Goal: Task Accomplishment & Management: Complete application form

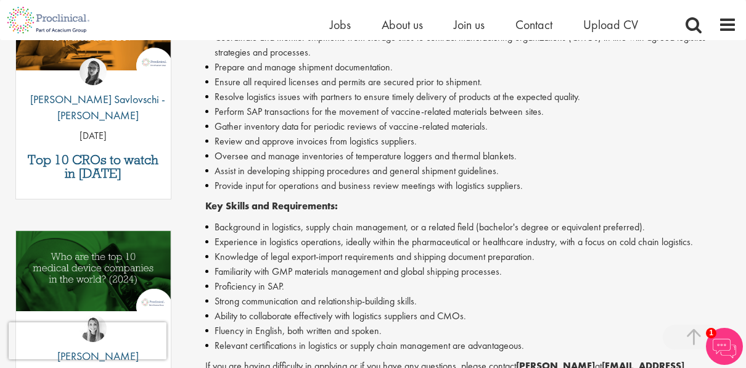
scroll to position [678, 0]
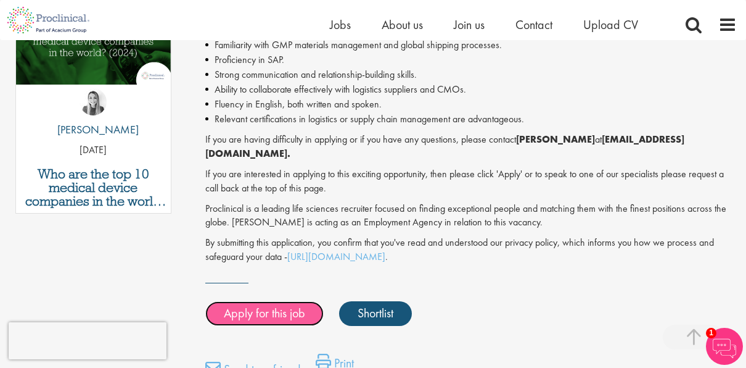
click at [267, 301] on link "Apply for this job" at bounding box center [264, 313] width 118 height 25
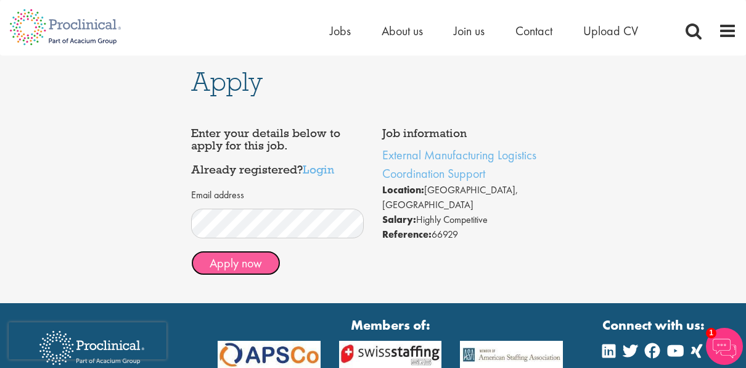
click at [239, 257] on button "Apply now" at bounding box center [235, 262] width 89 height 25
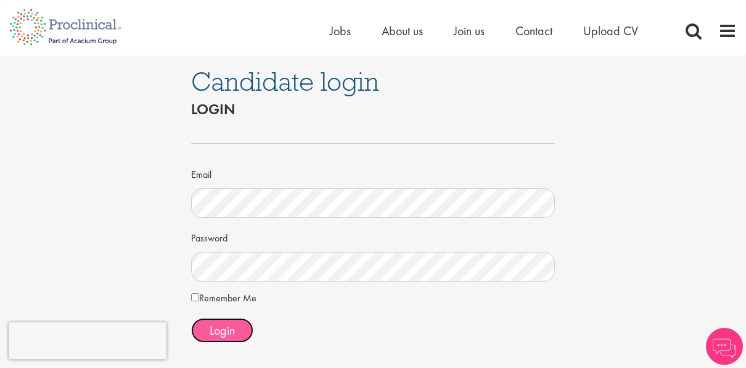
click at [229, 332] on span "Login" at bounding box center [222, 330] width 25 height 16
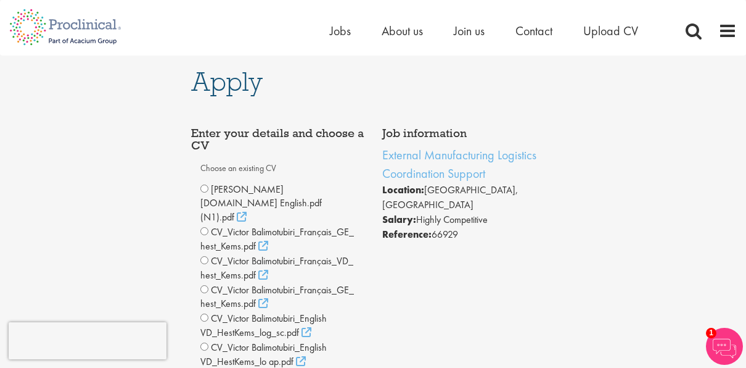
click at [233, 168] on label "Choose an existing CV" at bounding box center [277, 168] width 154 height 21
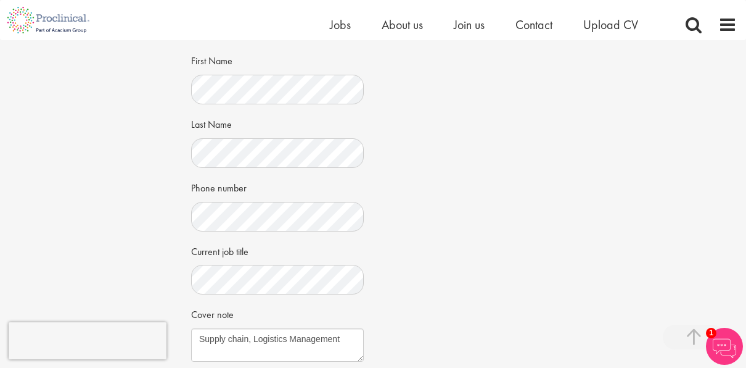
scroll to position [678, 0]
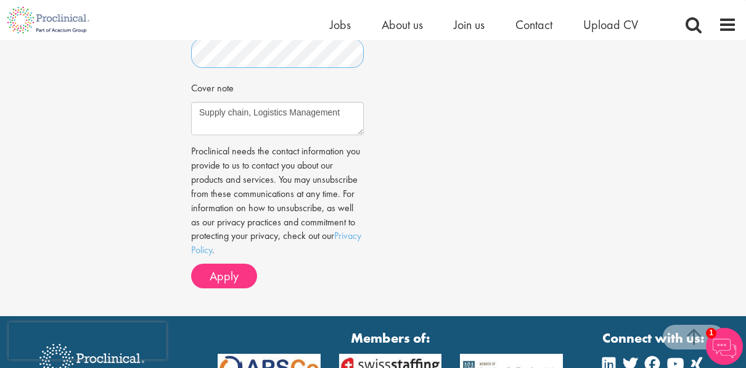
click at [221, 96] on label "Cover note" at bounding box center [212, 86] width 43 height 19
click at [221, 117] on textarea "Supply chain, Logistics Management" at bounding box center [277, 118] width 173 height 33
click at [234, 135] on textarea "Supply chain, Logistics Management" at bounding box center [277, 118] width 173 height 33
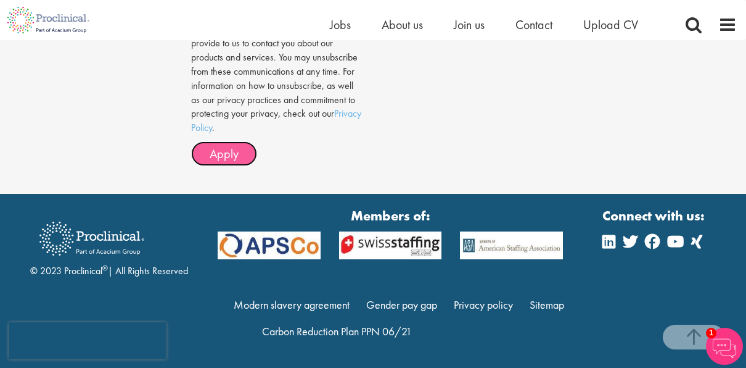
click at [230, 153] on span "Apply" at bounding box center [224, 154] width 29 height 16
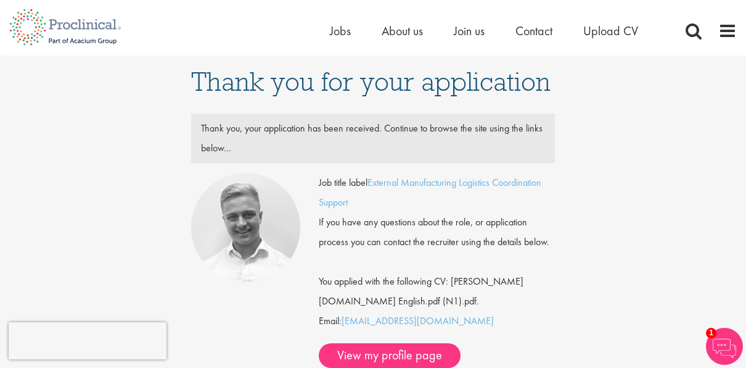
scroll to position [226, 0]
